Goal: Task Accomplishment & Management: Manage account settings

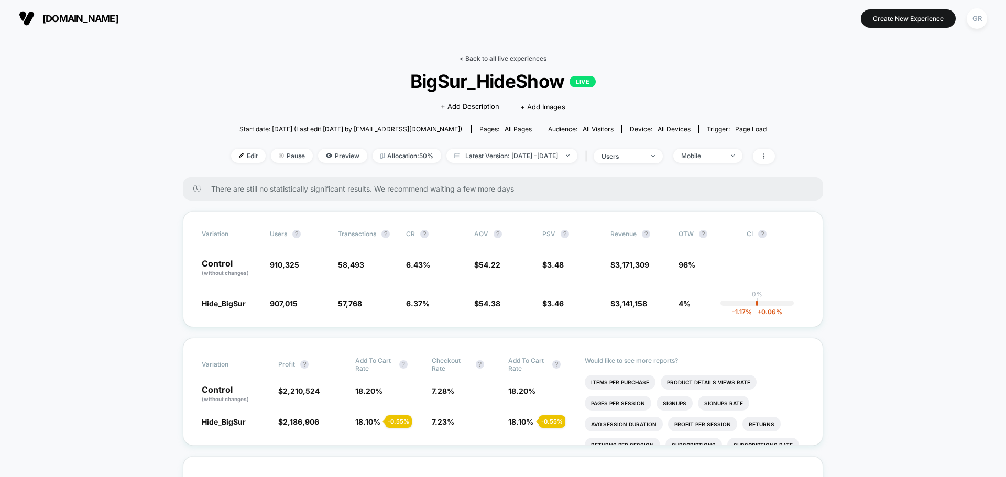
click at [507, 62] on link "< Back to all live experiences" at bounding box center [503, 59] width 87 height 8
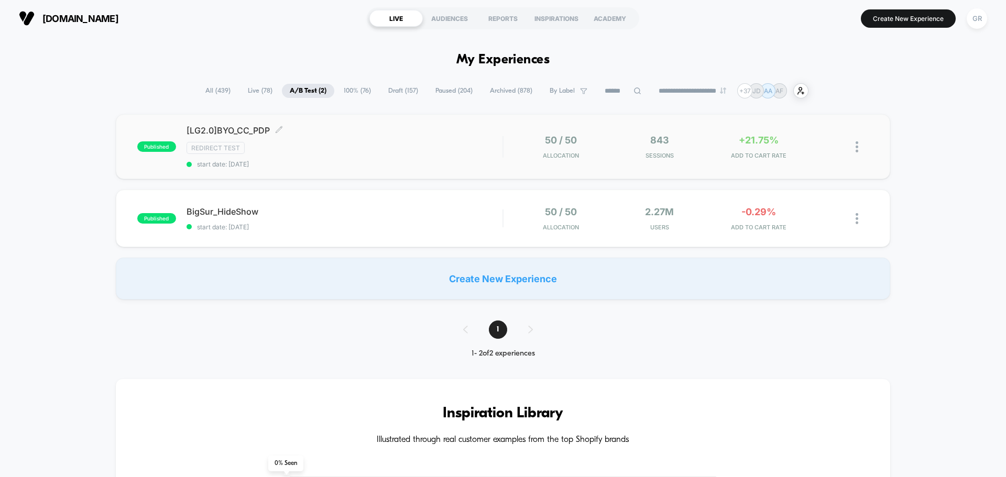
click at [419, 138] on div "[LG2.0]BYO_CC_PDP Click to edit experience details Click to edit experience det…" at bounding box center [345, 146] width 316 height 43
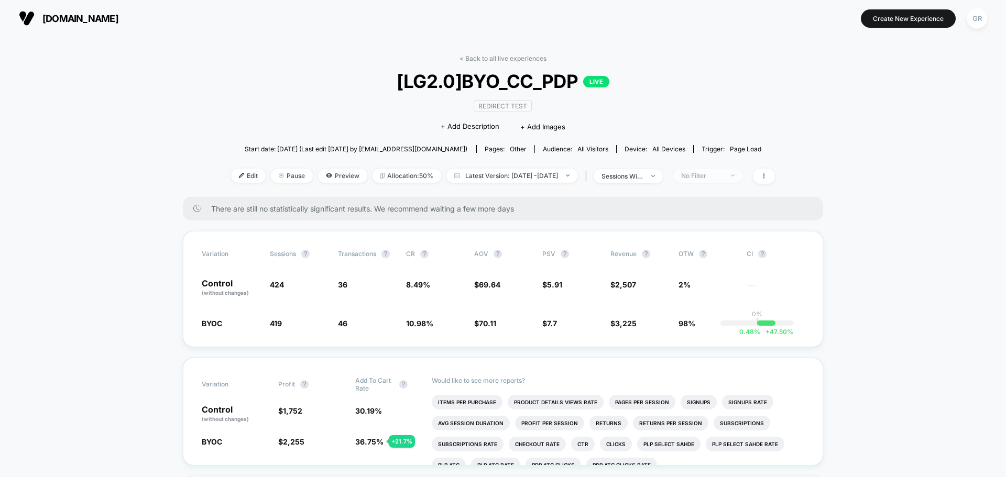
click at [723, 176] on div "No Filter" at bounding box center [702, 176] width 42 height 8
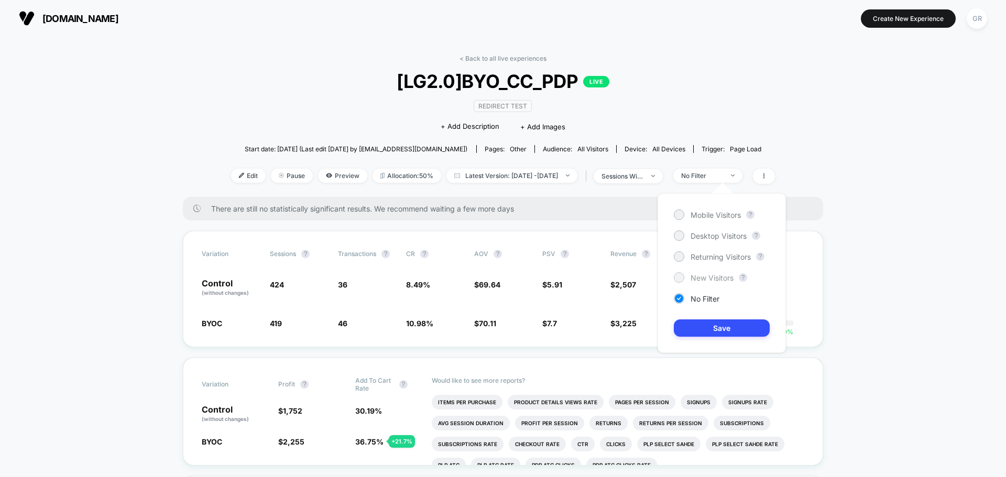
click at [683, 279] on div at bounding box center [679, 278] width 10 height 10
click at [699, 325] on button "Save" at bounding box center [722, 328] width 96 height 17
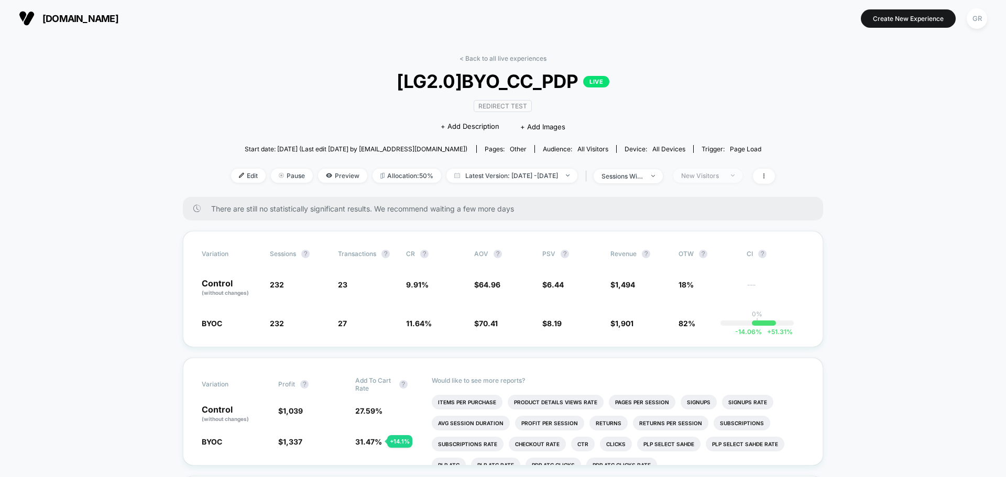
click at [721, 174] on div "New Visitors" at bounding box center [702, 176] width 42 height 8
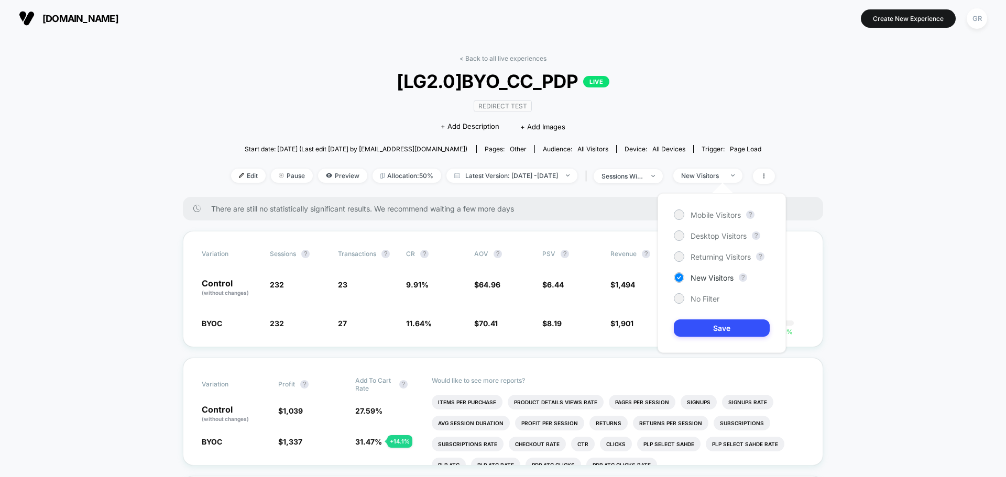
click at [705, 263] on div "Mobile Visitors ? Desktop Visitors ? Returning Visitors ? New Visitors ? No Fil…" at bounding box center [722, 273] width 128 height 160
click at [696, 255] on span "Returning Visitors" at bounding box center [721, 257] width 60 height 9
click at [707, 326] on button "Save" at bounding box center [722, 328] width 96 height 17
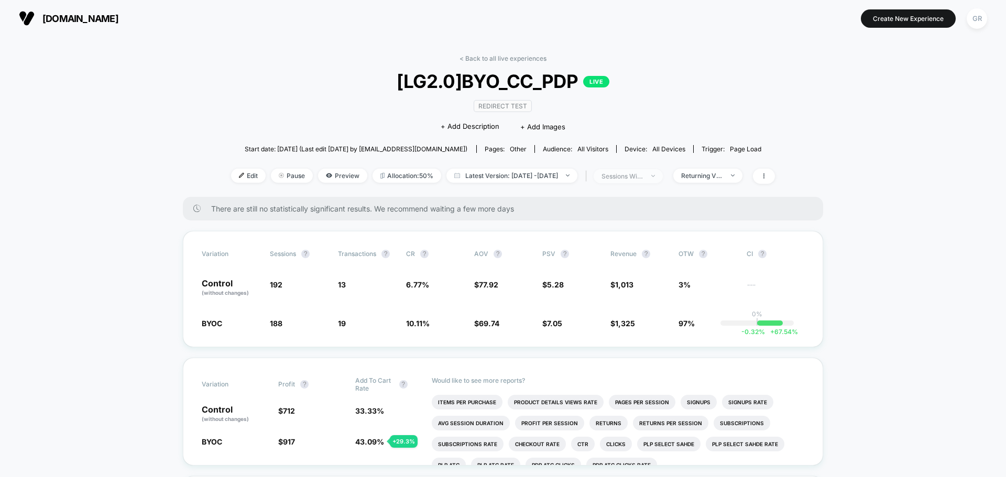
click at [640, 176] on div "sessions with impression" at bounding box center [623, 176] width 42 height 8
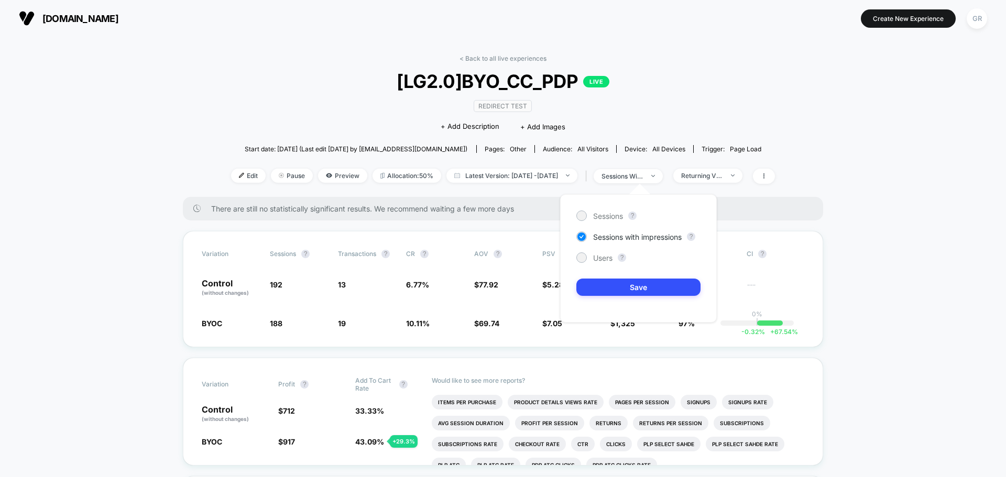
click at [786, 215] on div "There are still no statistically significant results. We recommend waiting a fe…" at bounding box center [503, 209] width 640 height 24
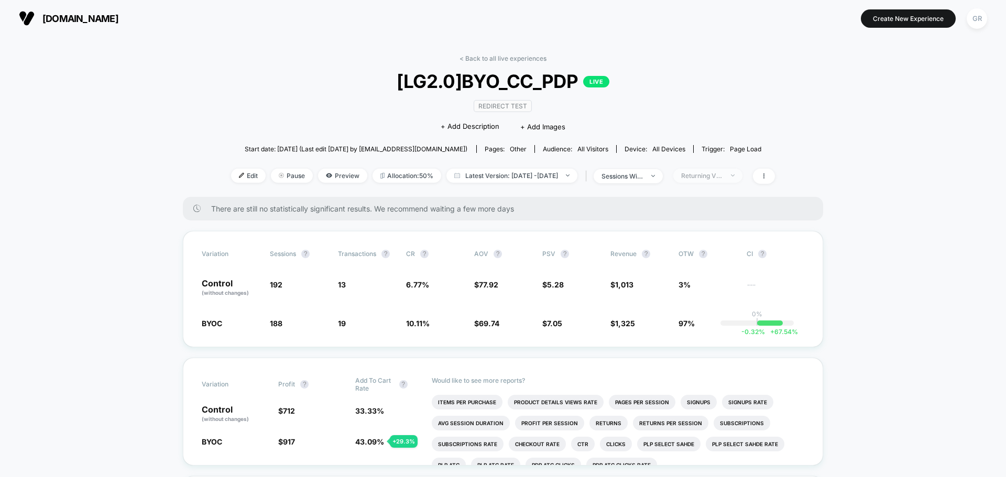
click at [721, 171] on span "Returning Visitors" at bounding box center [707, 176] width 69 height 14
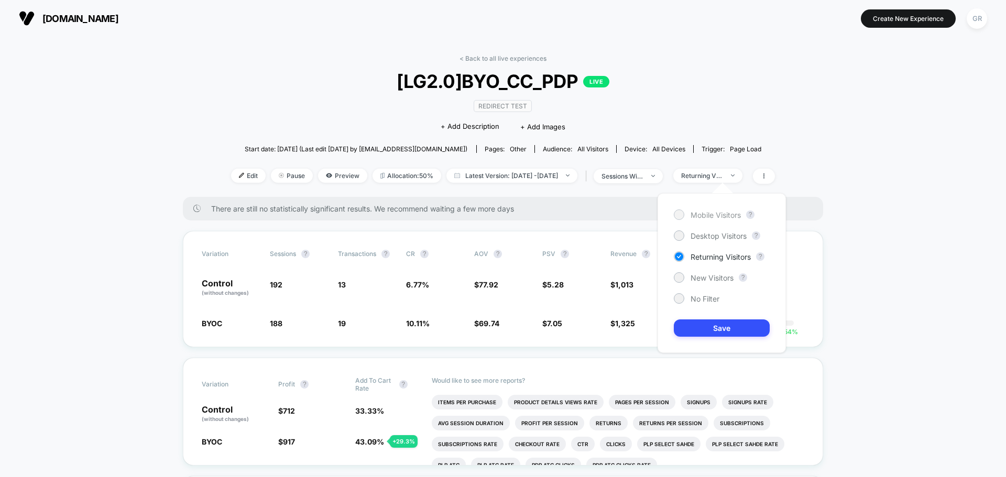
click at [709, 212] on span "Mobile Visitors" at bounding box center [716, 215] width 50 height 9
click at [712, 328] on button "Save" at bounding box center [722, 328] width 96 height 17
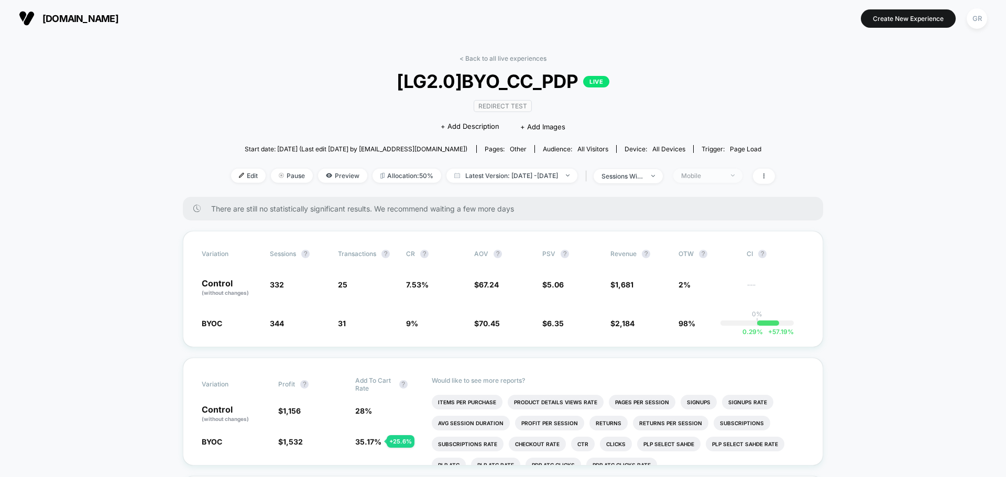
click at [723, 175] on div "Mobile" at bounding box center [702, 176] width 42 height 8
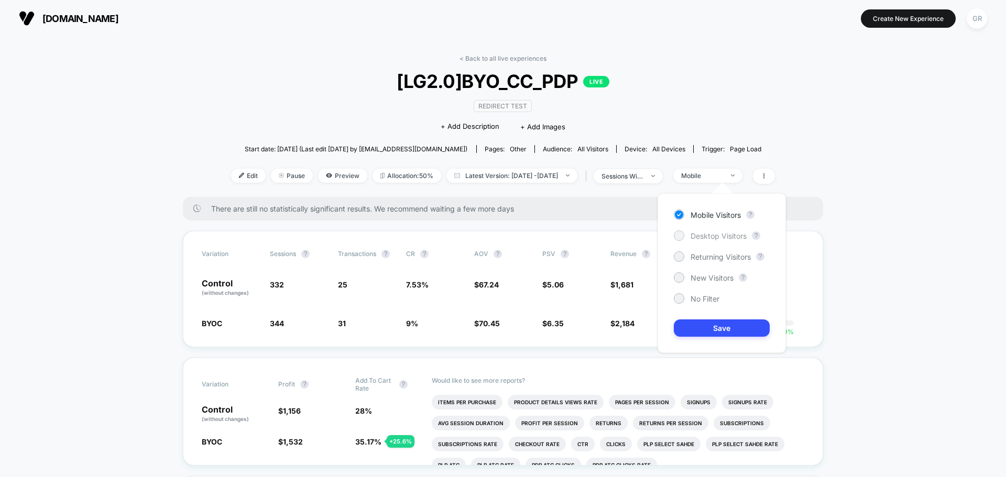
click at [715, 239] on span "Desktop Visitors" at bounding box center [719, 236] width 56 height 9
click at [720, 331] on button "Save" at bounding box center [722, 328] width 96 height 17
